Goal: Task Accomplishment & Management: Manage account settings

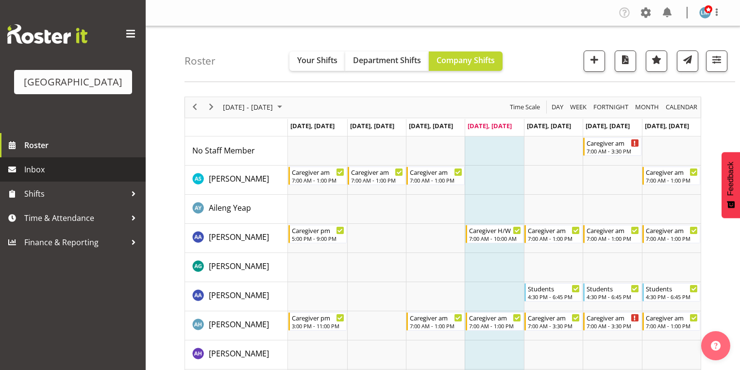
click at [45, 177] on span "Inbox" at bounding box center [82, 169] width 117 height 15
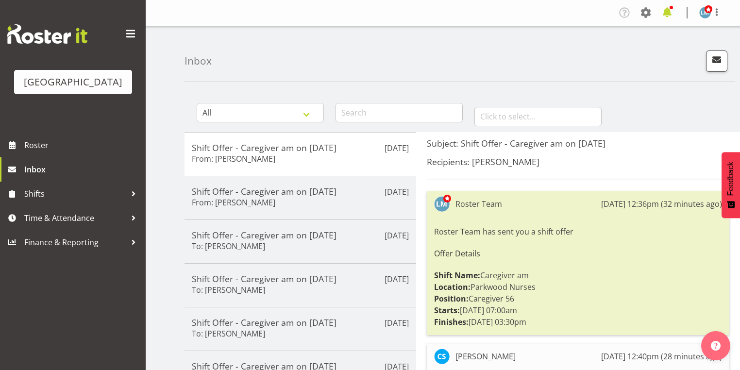
click at [667, 15] on span at bounding box center [668, 13] width 16 height 16
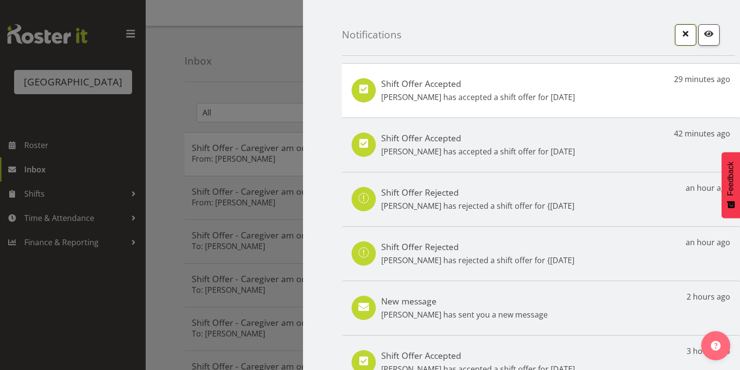
click at [681, 30] on span "button" at bounding box center [686, 33] width 13 height 13
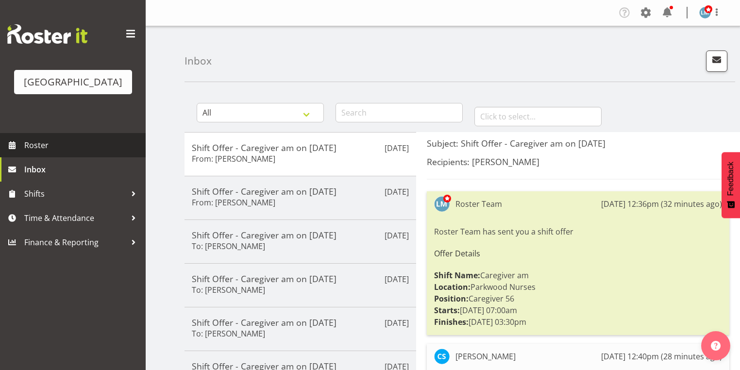
click at [41, 153] on span "Roster" at bounding box center [82, 145] width 117 height 15
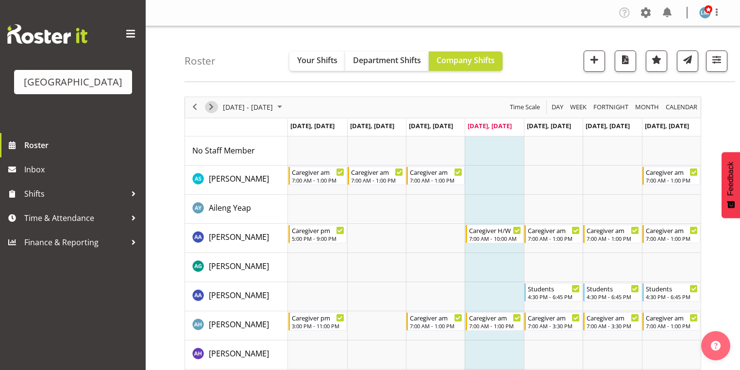
click at [211, 107] on span "Next" at bounding box center [212, 107] width 12 height 12
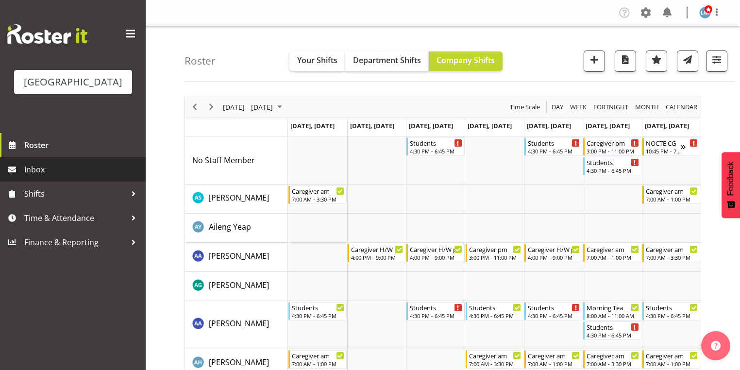
click at [47, 177] on span "Inbox" at bounding box center [82, 169] width 117 height 15
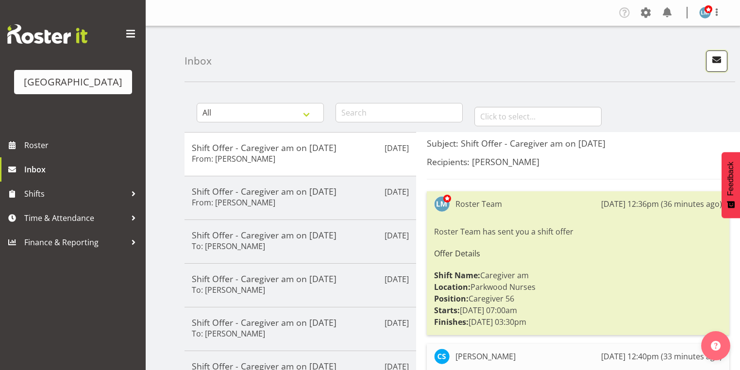
click at [715, 61] on span "button" at bounding box center [717, 59] width 13 height 13
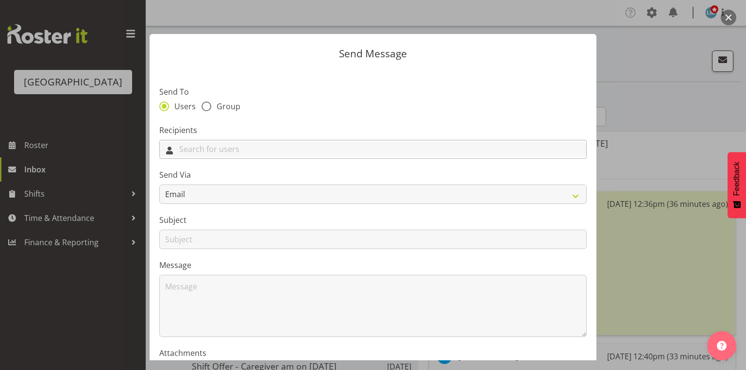
click at [309, 153] on input "text" at bounding box center [373, 149] width 427 height 15
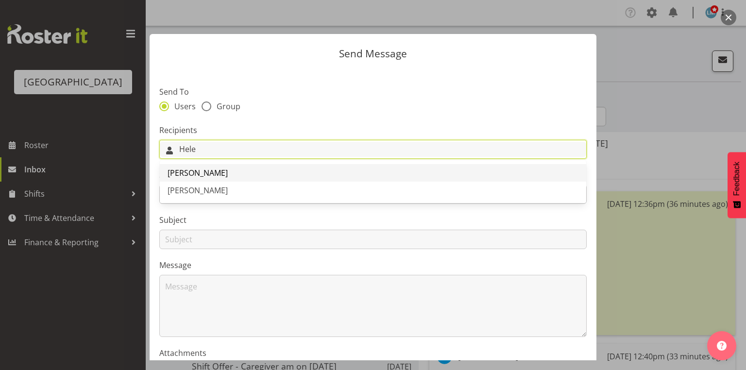
type input "Hele"
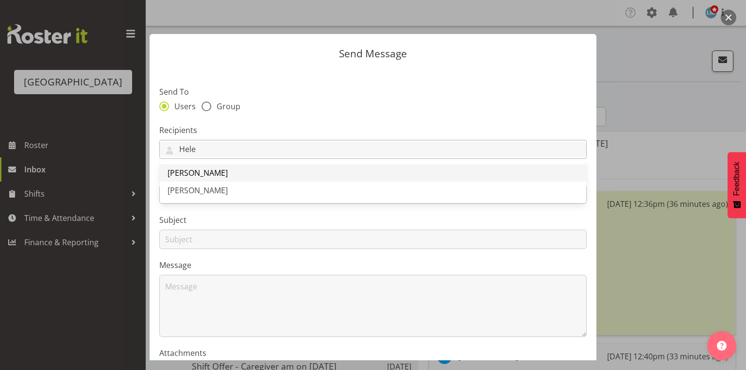
click at [203, 172] on span "[PERSON_NAME]" at bounding box center [198, 173] width 60 height 11
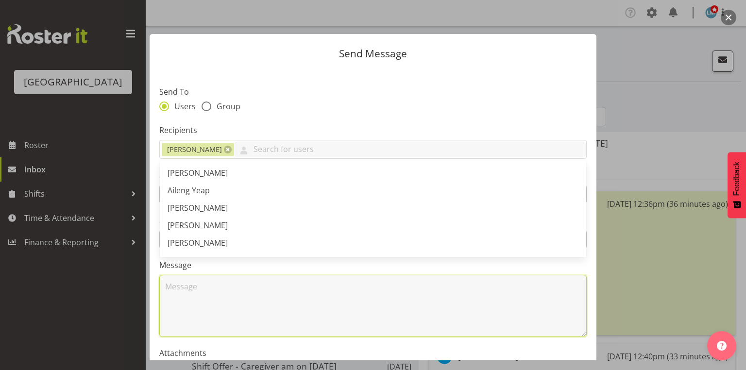
click at [222, 288] on textarea at bounding box center [373, 306] width 428 height 62
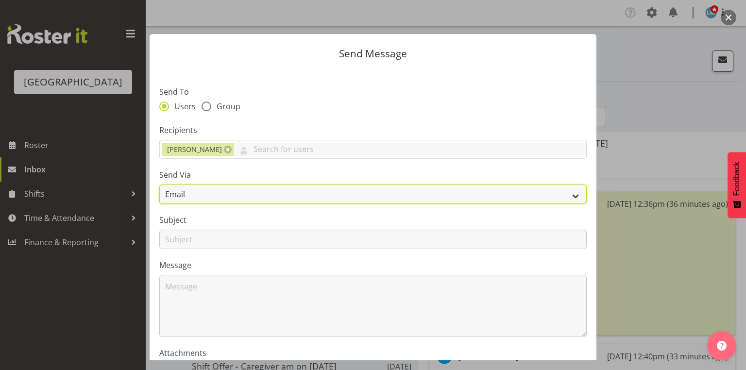
click at [571, 194] on select "Email SMS" at bounding box center [373, 194] width 428 height 19
select select "sms"
click at [159, 185] on select "Email SMS" at bounding box center [373, 194] width 428 height 19
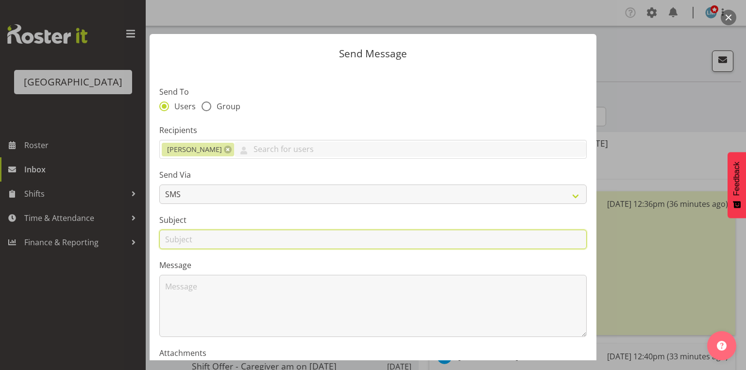
click at [175, 243] on input "text" at bounding box center [373, 239] width 428 height 19
type input "Leave"
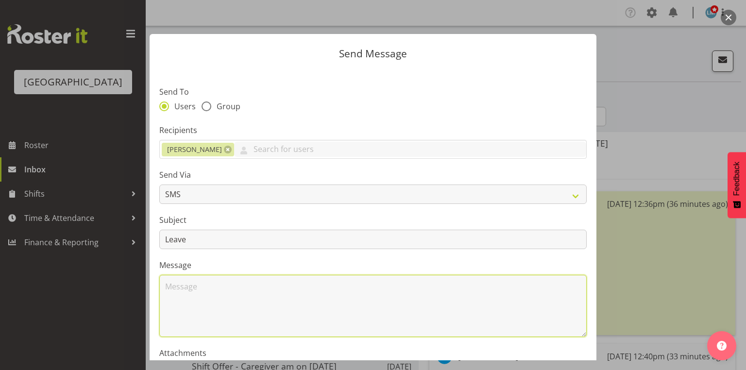
click at [221, 294] on textarea at bounding box center [373, 306] width 428 height 62
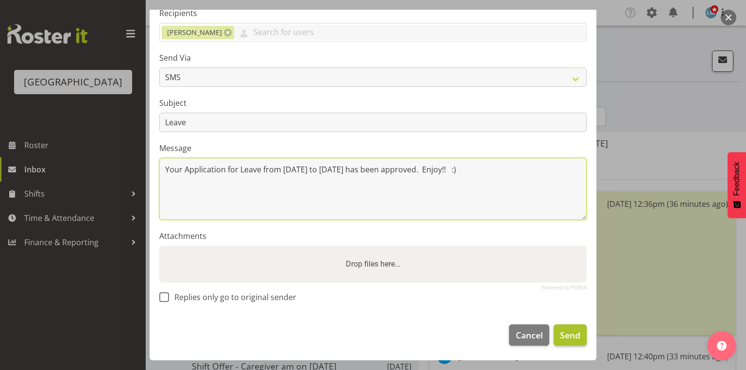
type textarea "Your Application for Leave from 13 October to 24 October has been approved. Enj…"
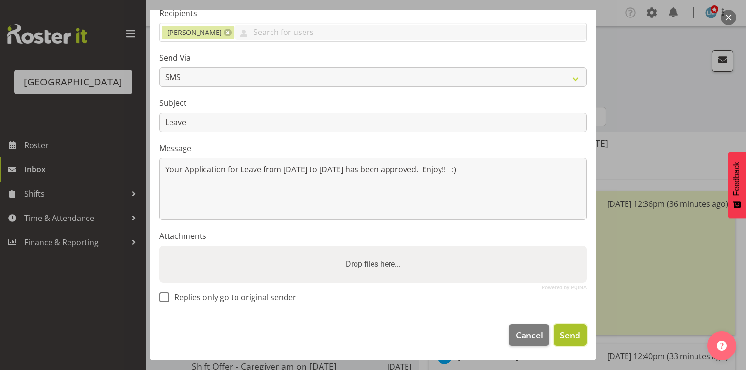
click at [568, 332] on span "Send" at bounding box center [570, 335] width 20 height 13
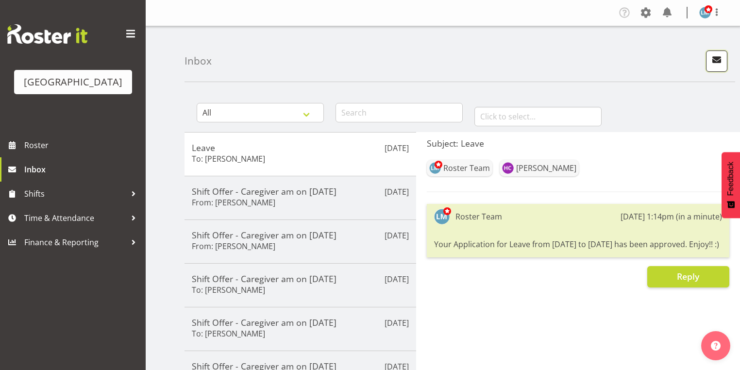
click at [715, 60] on span "button" at bounding box center [717, 59] width 13 height 13
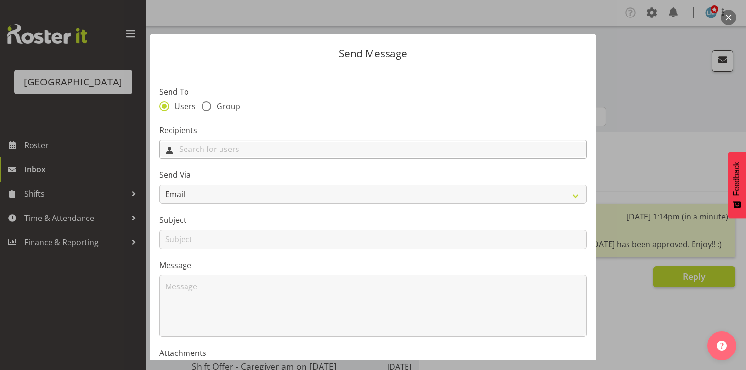
click at [435, 148] on input "text" at bounding box center [373, 149] width 427 height 15
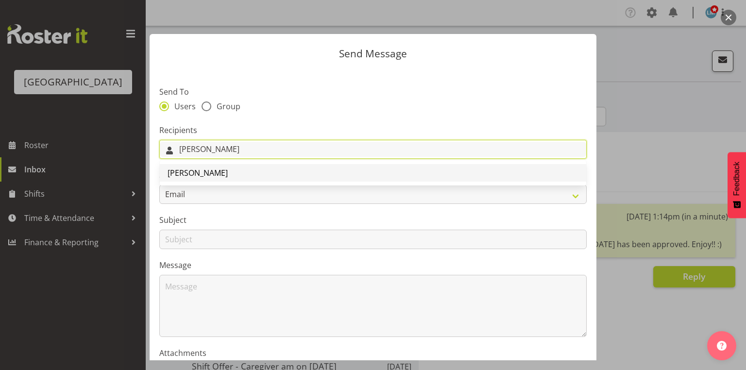
type input "Joyce"
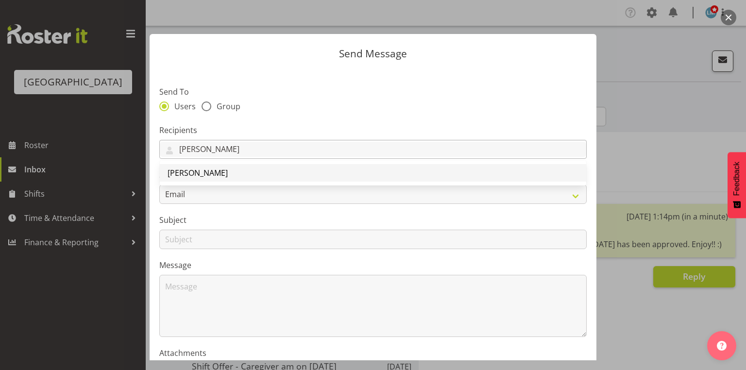
click at [200, 175] on span "Joyce Dingatong" at bounding box center [198, 173] width 60 height 11
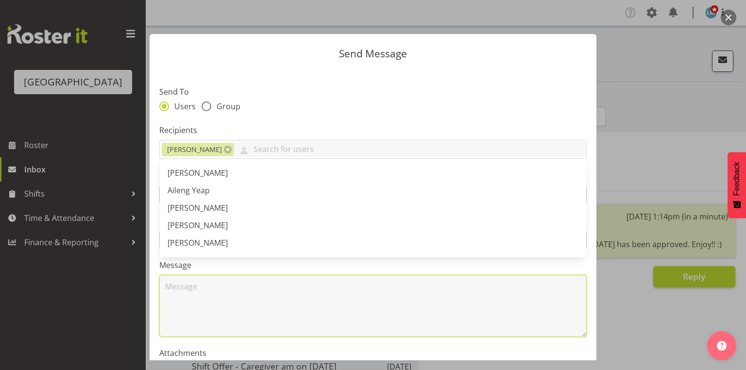
click at [218, 298] on textarea at bounding box center [373, 306] width 428 height 62
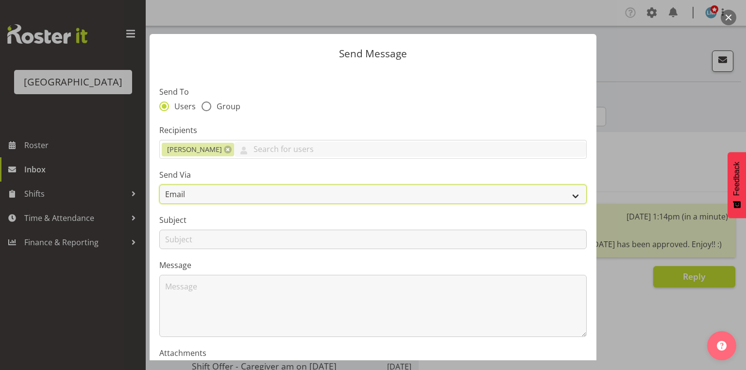
click at [569, 197] on select "Email SMS" at bounding box center [373, 194] width 428 height 19
select select "sms"
click at [159, 185] on select "Email SMS" at bounding box center [373, 194] width 428 height 19
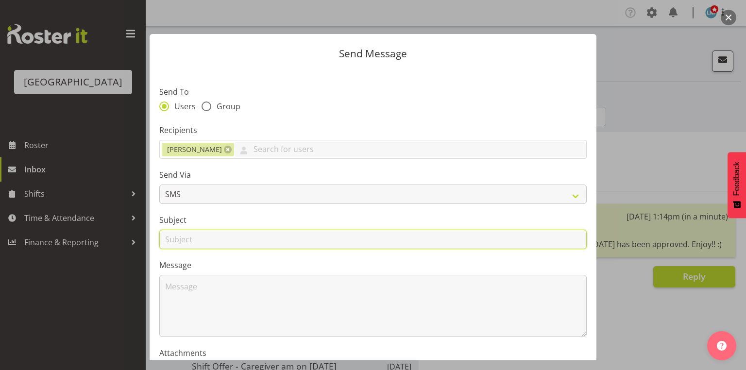
click at [182, 240] on input "text" at bounding box center [373, 239] width 428 height 19
type input "Leave"
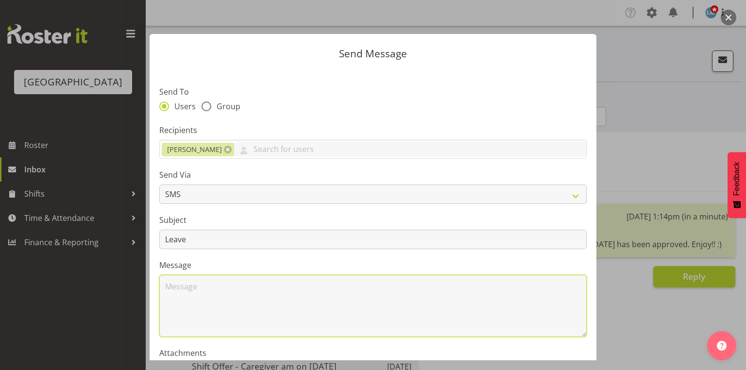
click at [218, 313] on textarea at bounding box center [373, 306] width 428 height 62
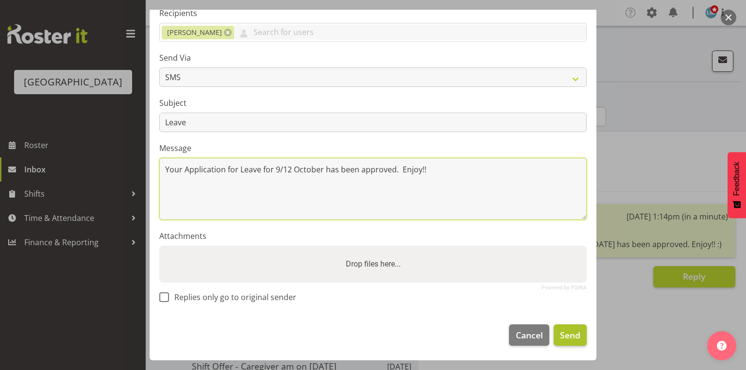
type textarea "Your Application for Leave for 9/12 October has been approved. Enjoy!!"
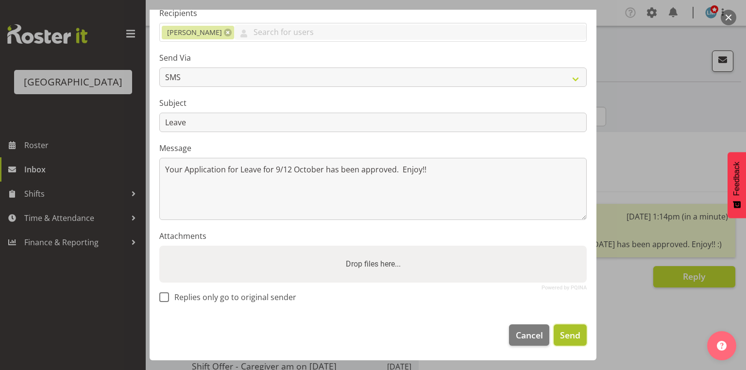
click at [561, 338] on span "Send" at bounding box center [570, 335] width 20 height 13
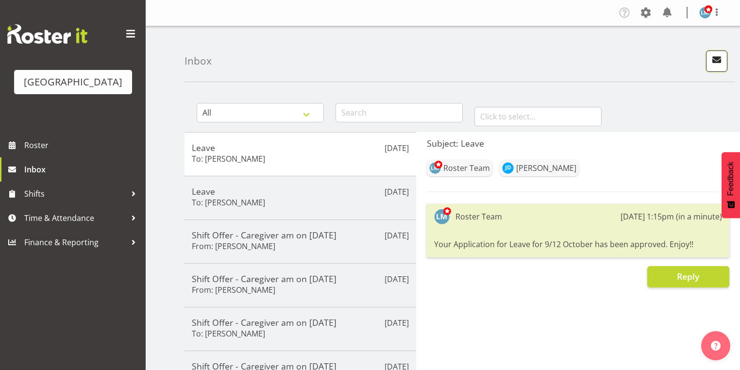
click at [719, 56] on span "button" at bounding box center [717, 59] width 13 height 13
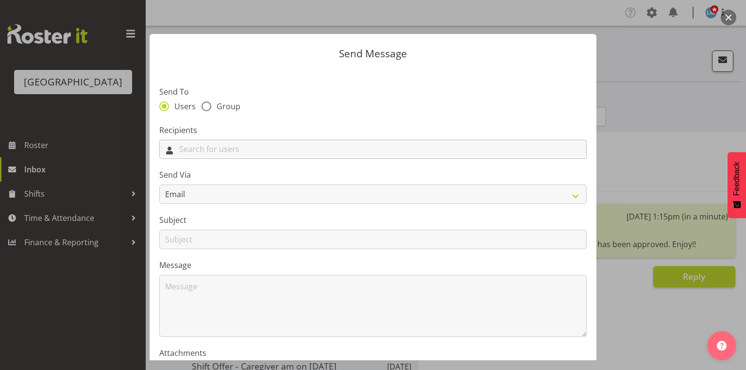
click at [352, 147] on input "text" at bounding box center [373, 149] width 427 height 15
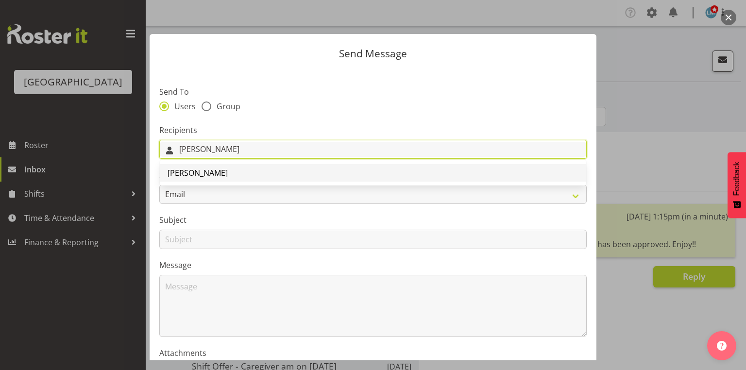
type input "Catherin"
click at [225, 172] on span "Catherine Anderson" at bounding box center [198, 173] width 60 height 11
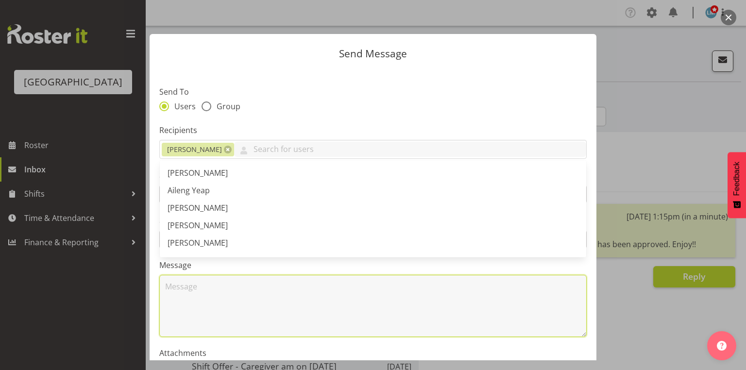
click at [228, 321] on textarea at bounding box center [373, 306] width 428 height 62
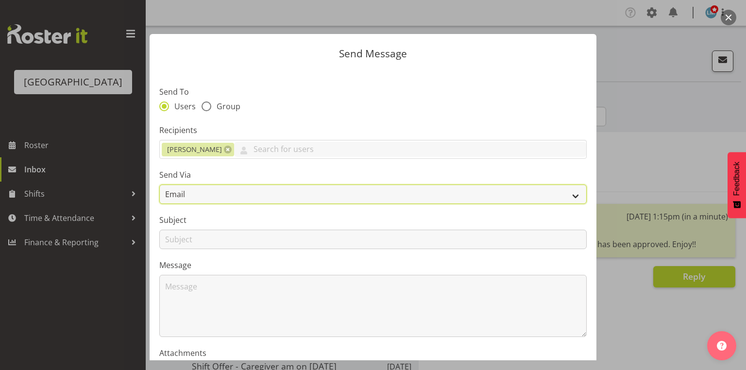
click at [563, 193] on select "Email SMS" at bounding box center [373, 194] width 428 height 19
select select "sms"
click at [159, 185] on select "Email SMS" at bounding box center [373, 194] width 428 height 19
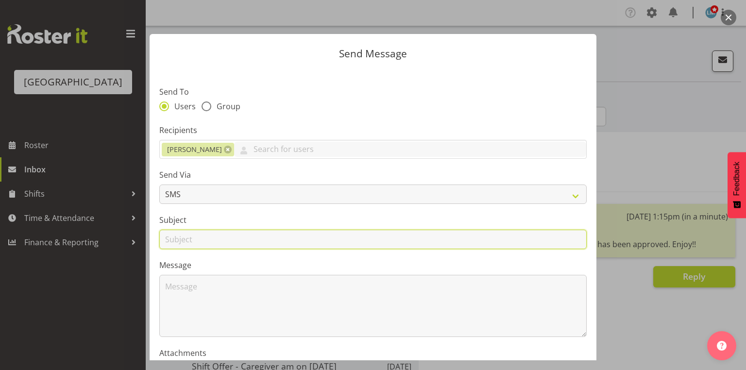
click at [179, 242] on input "text" at bounding box center [373, 239] width 428 height 19
type input "Leave"
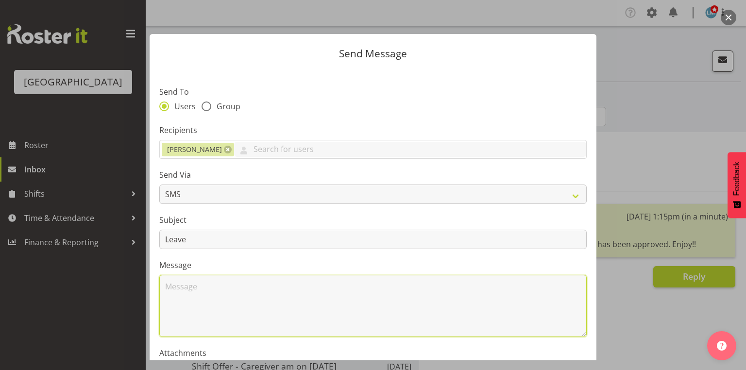
click at [230, 303] on textarea at bounding box center [373, 306] width 428 height 62
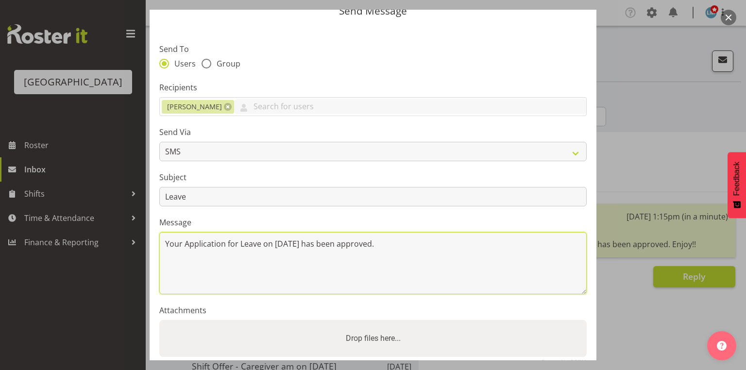
scroll to position [117, 0]
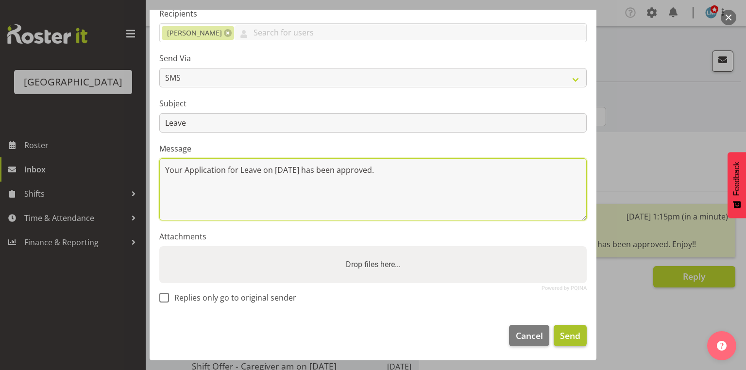
type textarea "Your Application for Leave on 7 October has been approved."
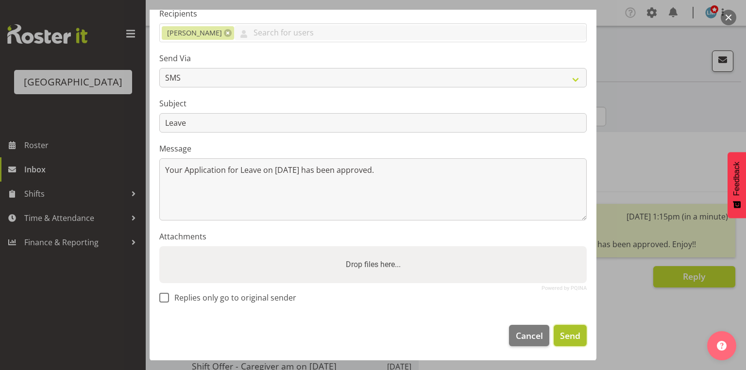
click at [568, 329] on span "Send" at bounding box center [570, 335] width 20 height 13
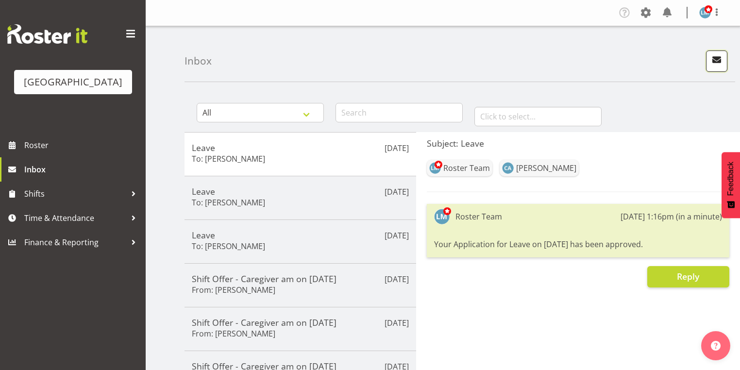
click at [721, 55] on span "button" at bounding box center [717, 59] width 13 height 13
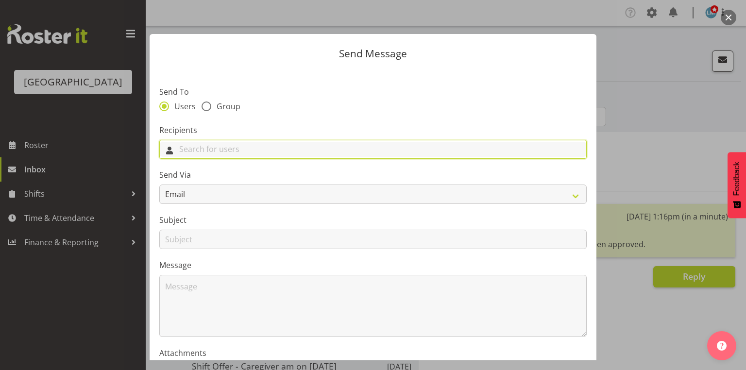
click at [348, 150] on input "text" at bounding box center [373, 149] width 427 height 15
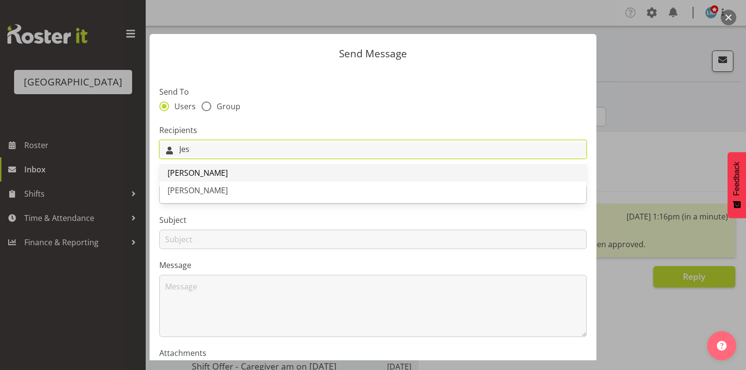
type input "Jes"
click at [201, 173] on span "[PERSON_NAME]" at bounding box center [198, 173] width 60 height 11
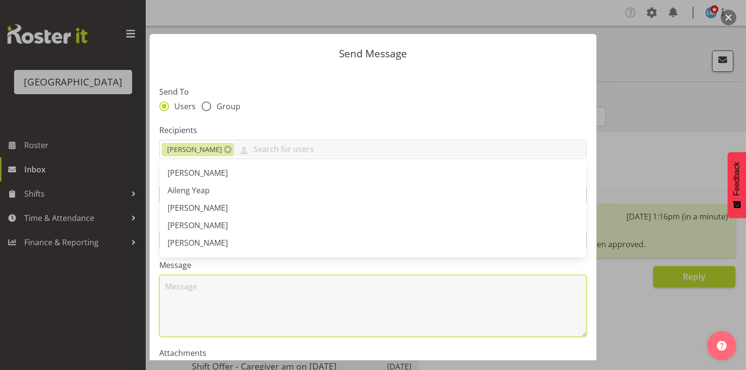
click at [214, 299] on textarea at bounding box center [373, 306] width 428 height 62
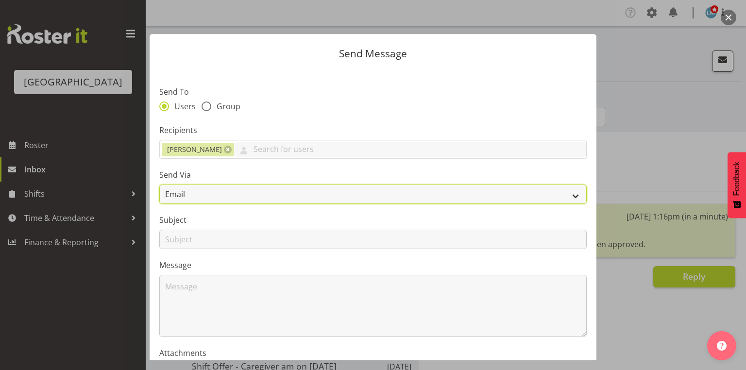
click at [566, 198] on select "Email SMS" at bounding box center [373, 194] width 428 height 19
select select "sms"
click at [159, 185] on select "Email SMS" at bounding box center [373, 194] width 428 height 19
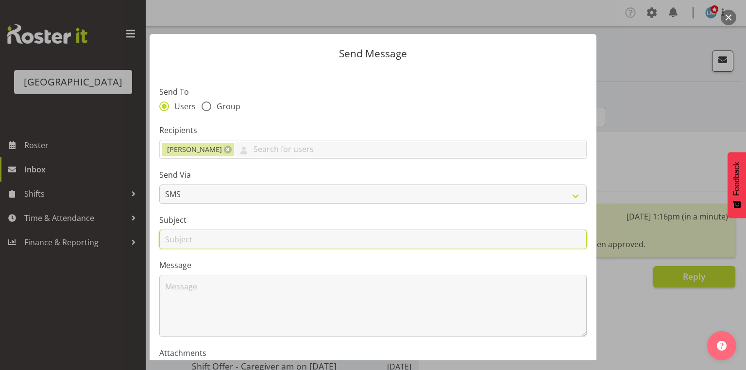
click at [177, 240] on input "text" at bounding box center [373, 239] width 428 height 19
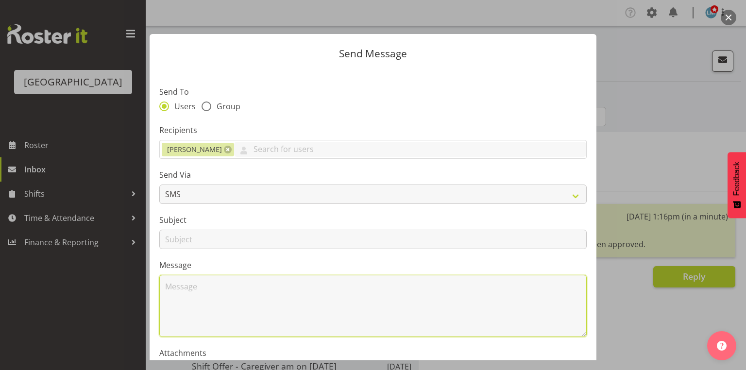
click at [188, 298] on textarea at bounding box center [373, 306] width 428 height 62
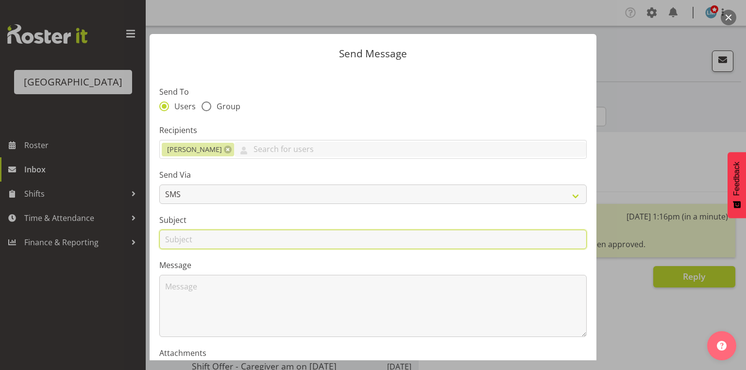
click at [171, 234] on input "text" at bounding box center [373, 239] width 428 height 19
type input "Leave"
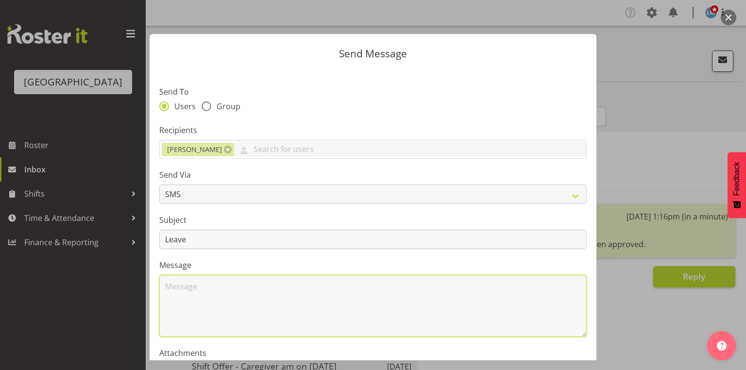
click at [209, 290] on textarea at bounding box center [373, 306] width 428 height 62
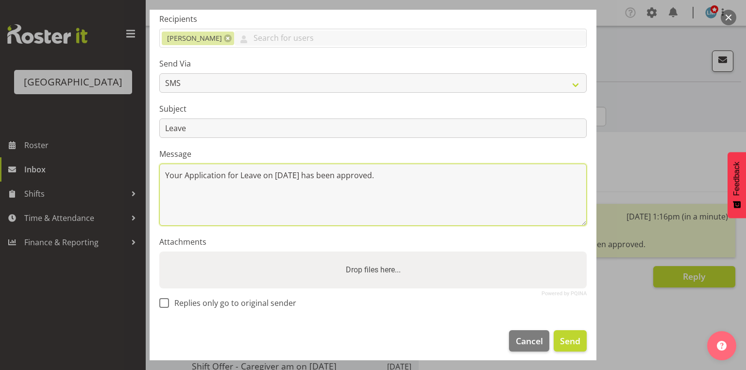
scroll to position [117, 0]
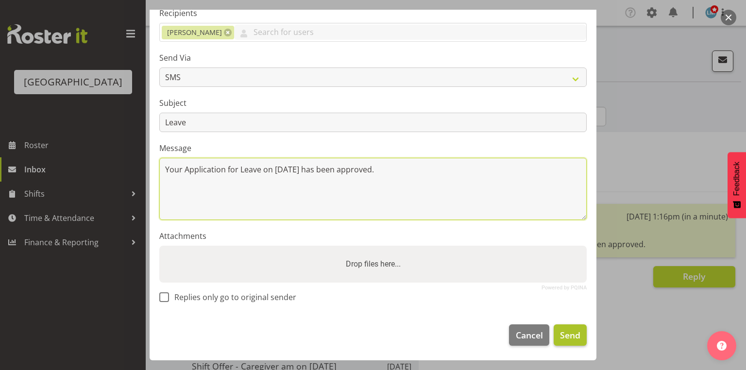
type textarea "Your Application for Leave on 26 October has been approved."
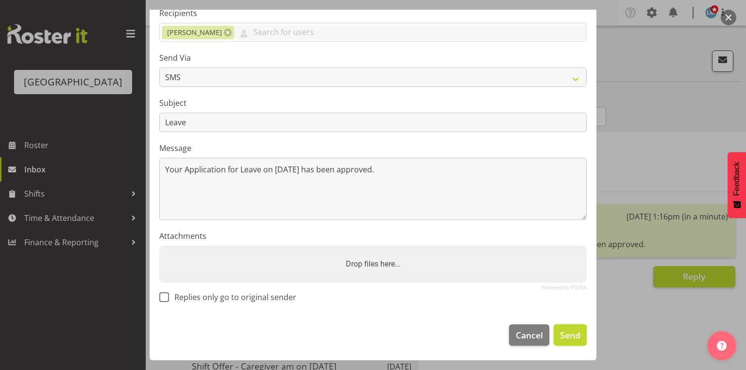
click at [564, 335] on span "Send" at bounding box center [570, 335] width 20 height 13
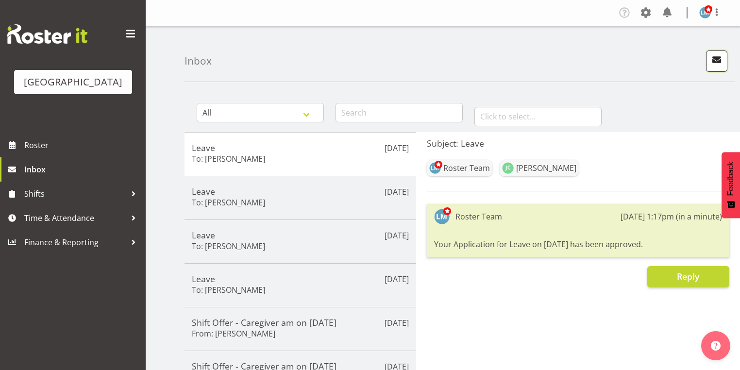
click at [718, 63] on span "button" at bounding box center [717, 59] width 13 height 13
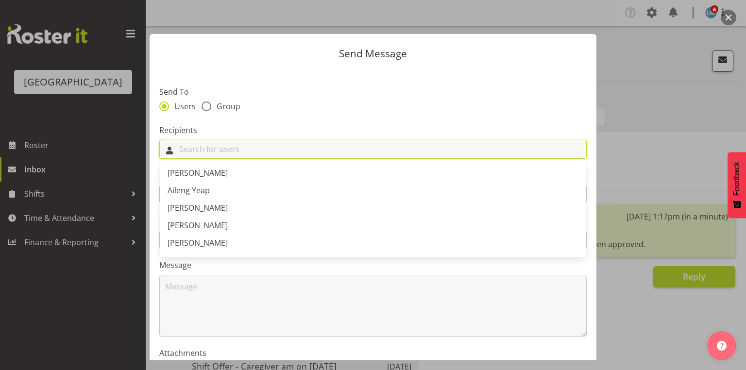
click at [294, 149] on input "text" at bounding box center [373, 149] width 427 height 15
type input "Ang"
click at [223, 173] on span "[PERSON_NAME]" at bounding box center [198, 173] width 60 height 11
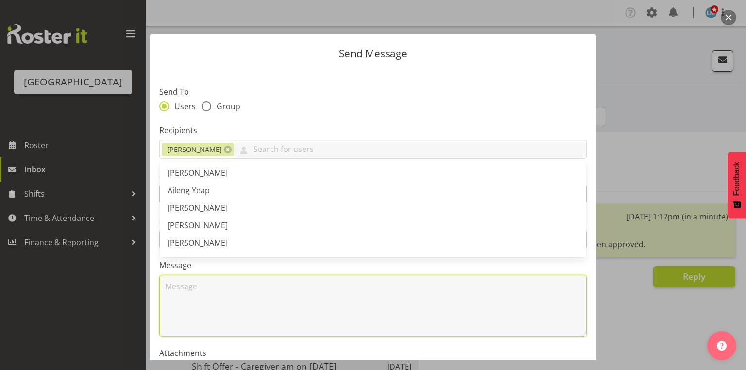
click at [238, 294] on textarea at bounding box center [373, 306] width 428 height 62
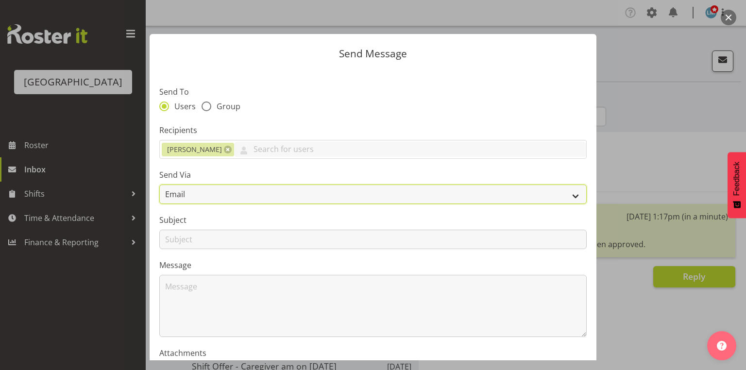
click at [573, 196] on select "Email SMS" at bounding box center [373, 194] width 428 height 19
select select "sms"
click at [159, 185] on select "Email SMS" at bounding box center [373, 194] width 428 height 19
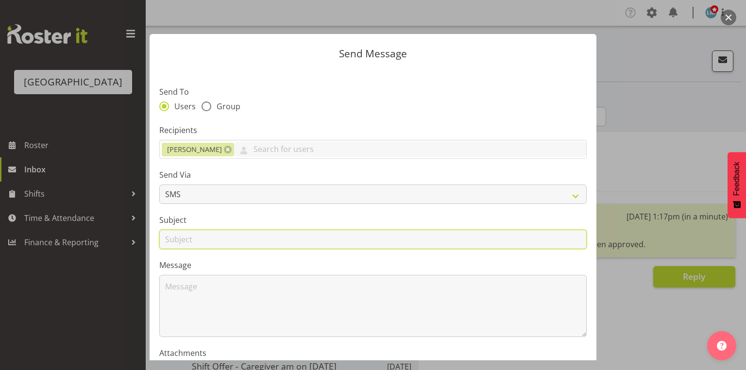
click at [175, 243] on input "text" at bounding box center [373, 239] width 428 height 19
type input "Leave"
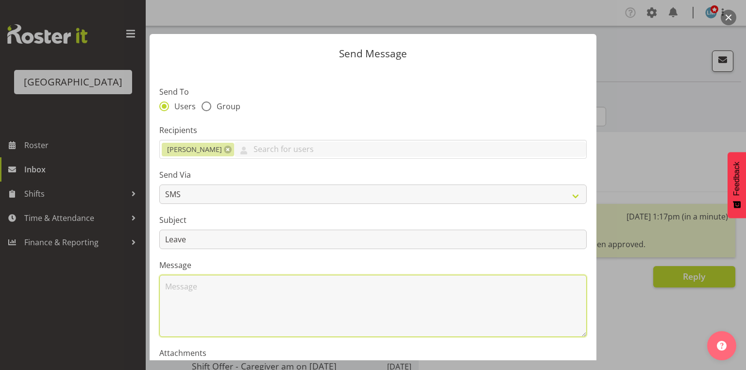
click at [217, 296] on textarea at bounding box center [373, 306] width 428 height 62
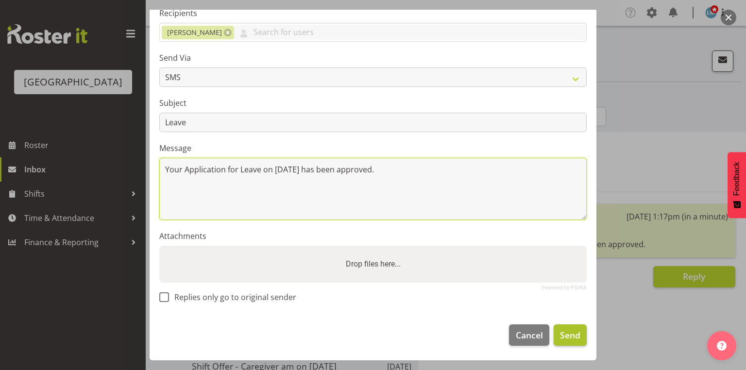
type textarea "Your Application for Leave on 17 October has been approved."
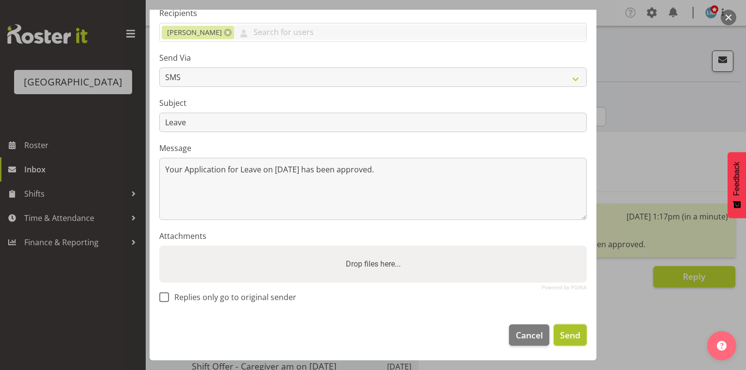
click at [563, 331] on span "Send" at bounding box center [570, 335] width 20 height 13
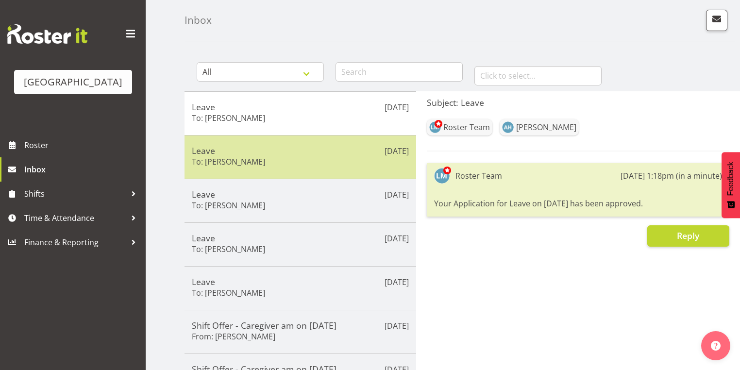
scroll to position [0, 0]
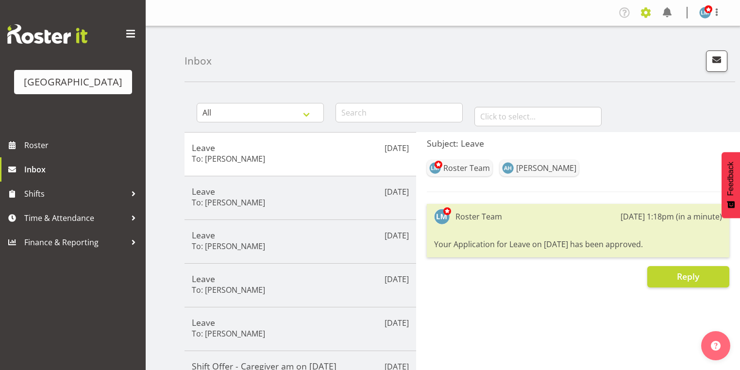
click at [648, 12] on span at bounding box center [646, 13] width 16 height 16
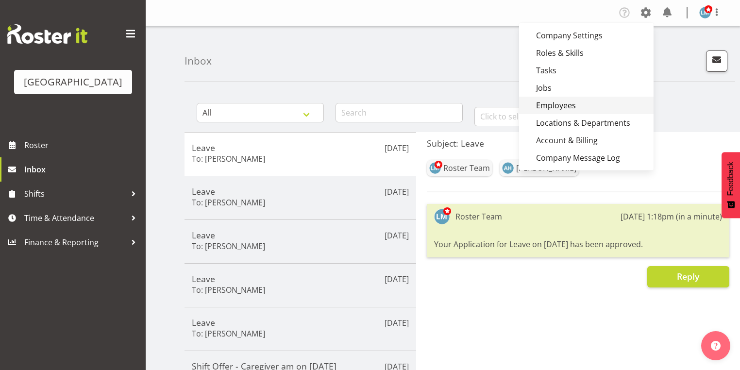
click at [551, 105] on link "Employees" at bounding box center [586, 105] width 135 height 17
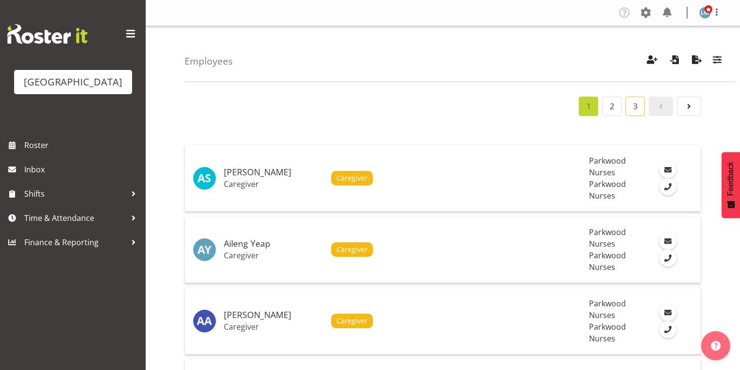
click at [637, 102] on link "3" at bounding box center [635, 106] width 19 height 19
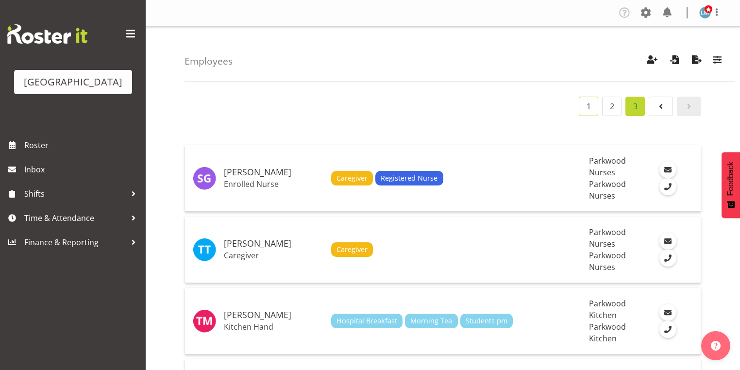
click at [589, 101] on link "1" at bounding box center [588, 106] width 19 height 19
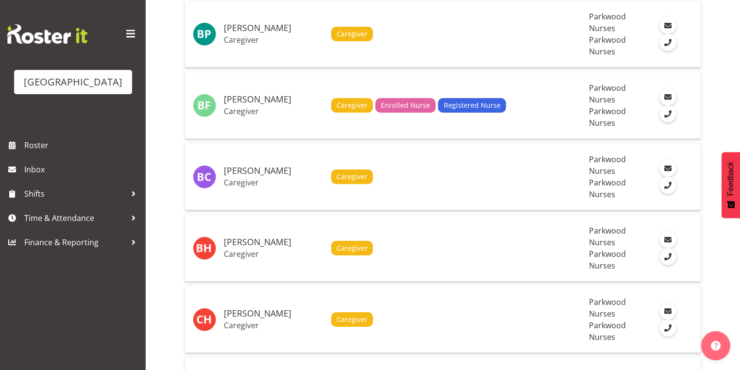
scroll to position [855, 0]
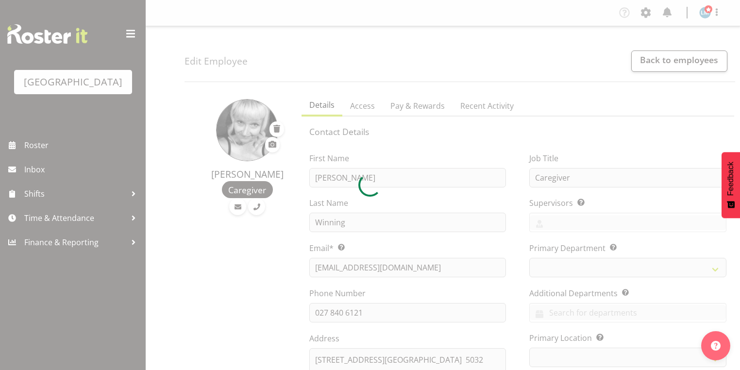
select select "TimelineWeek"
select select
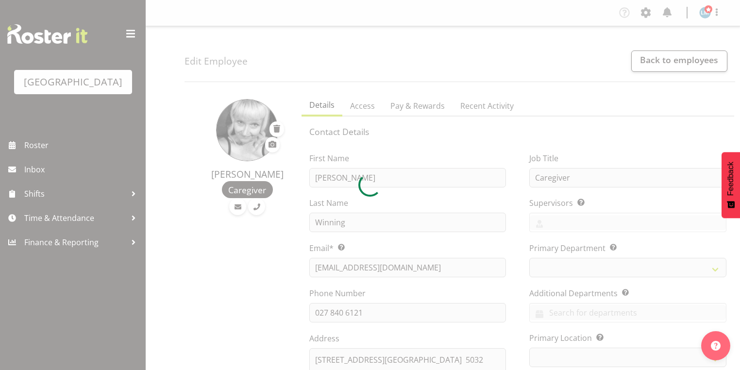
select select "102"
select select "104"
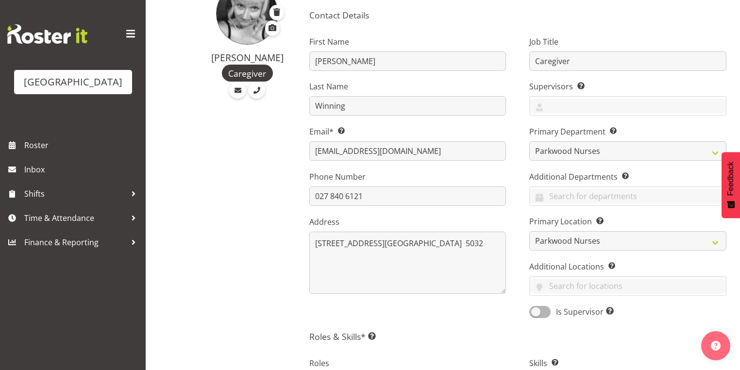
scroll to position [272, 0]
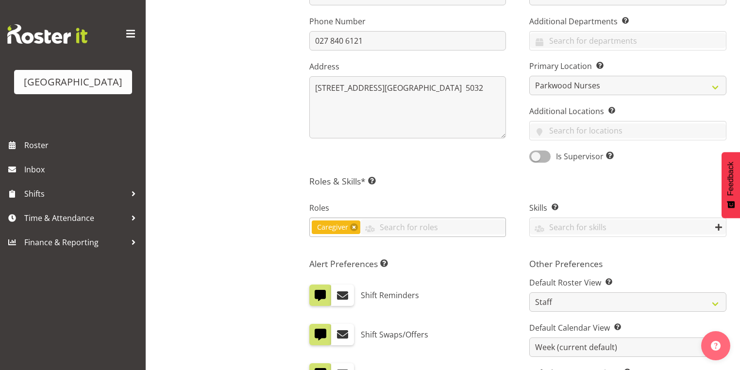
click at [354, 221] on span "Caregiver" at bounding box center [336, 228] width 49 height 14
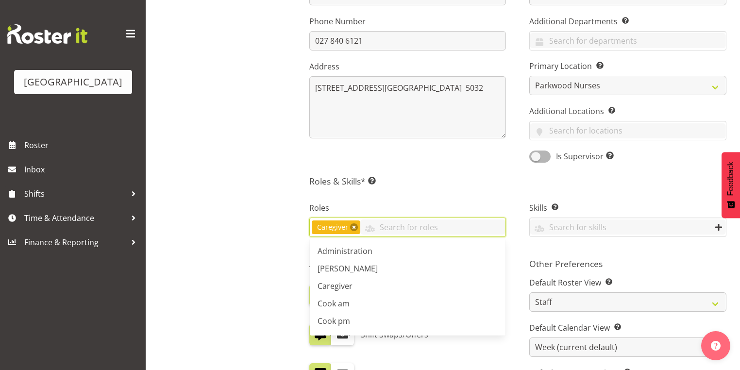
click at [354, 225] on link at bounding box center [354, 228] width 8 height 8
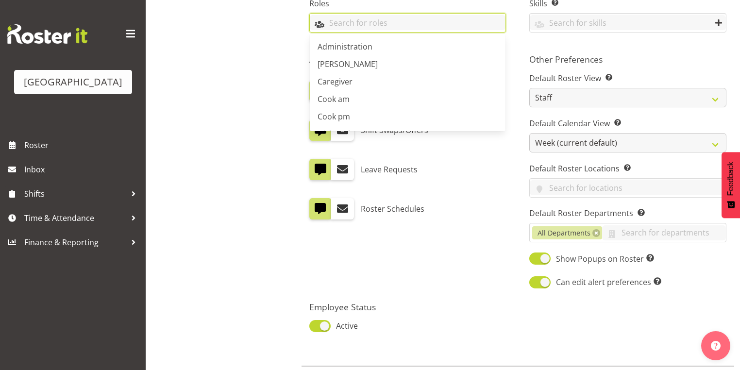
scroll to position [524, 0]
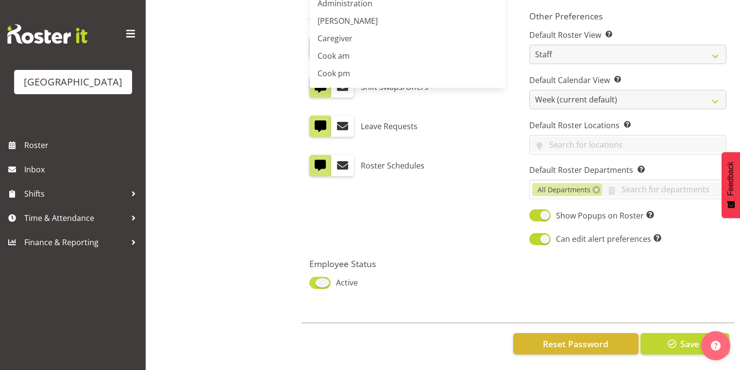
click at [325, 278] on span at bounding box center [320, 283] width 21 height 12
click at [316, 280] on input "Active" at bounding box center [313, 283] width 6 height 6
checkbox input "false"
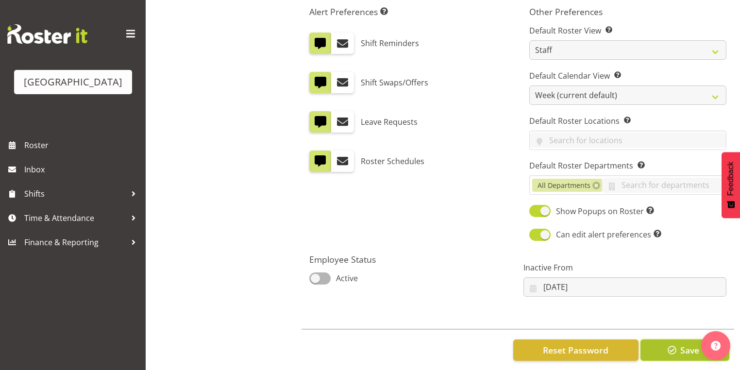
click at [682, 349] on span "Save" at bounding box center [690, 350] width 19 height 13
